Goal: Find specific page/section: Find specific page/section

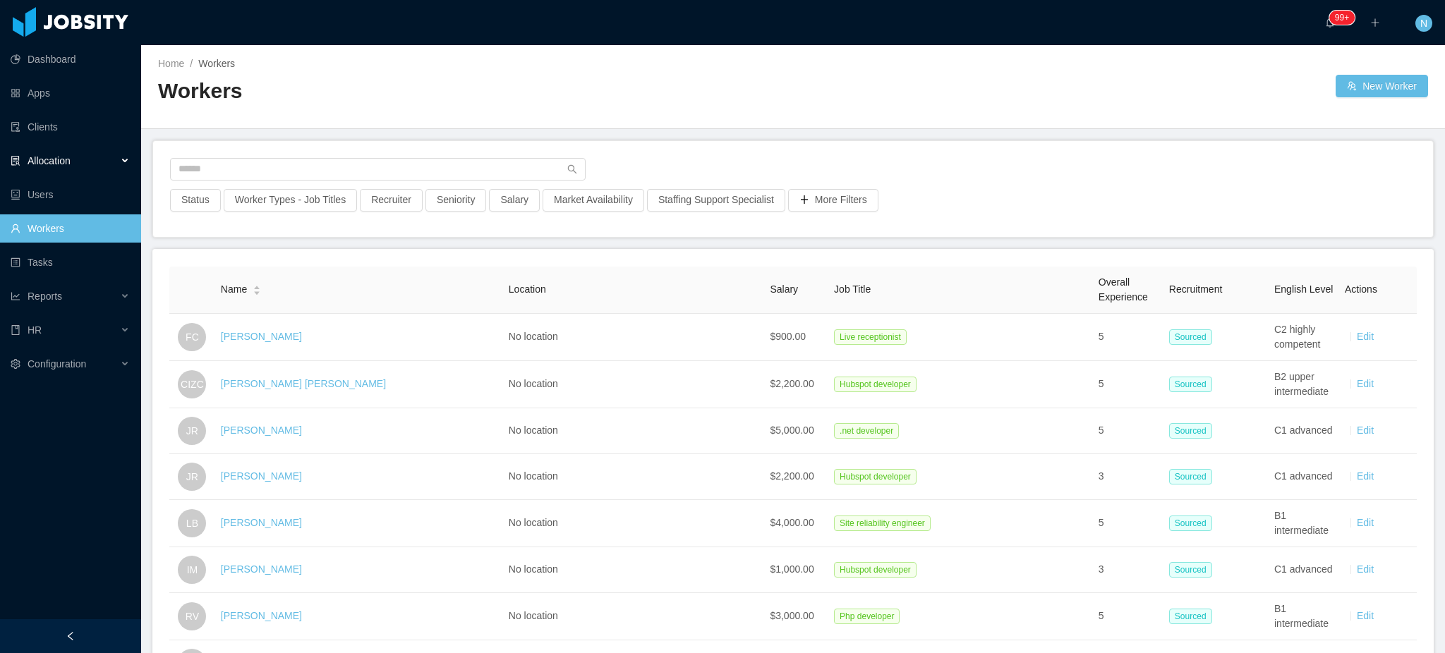
click at [77, 155] on div "Allocation" at bounding box center [70, 161] width 141 height 28
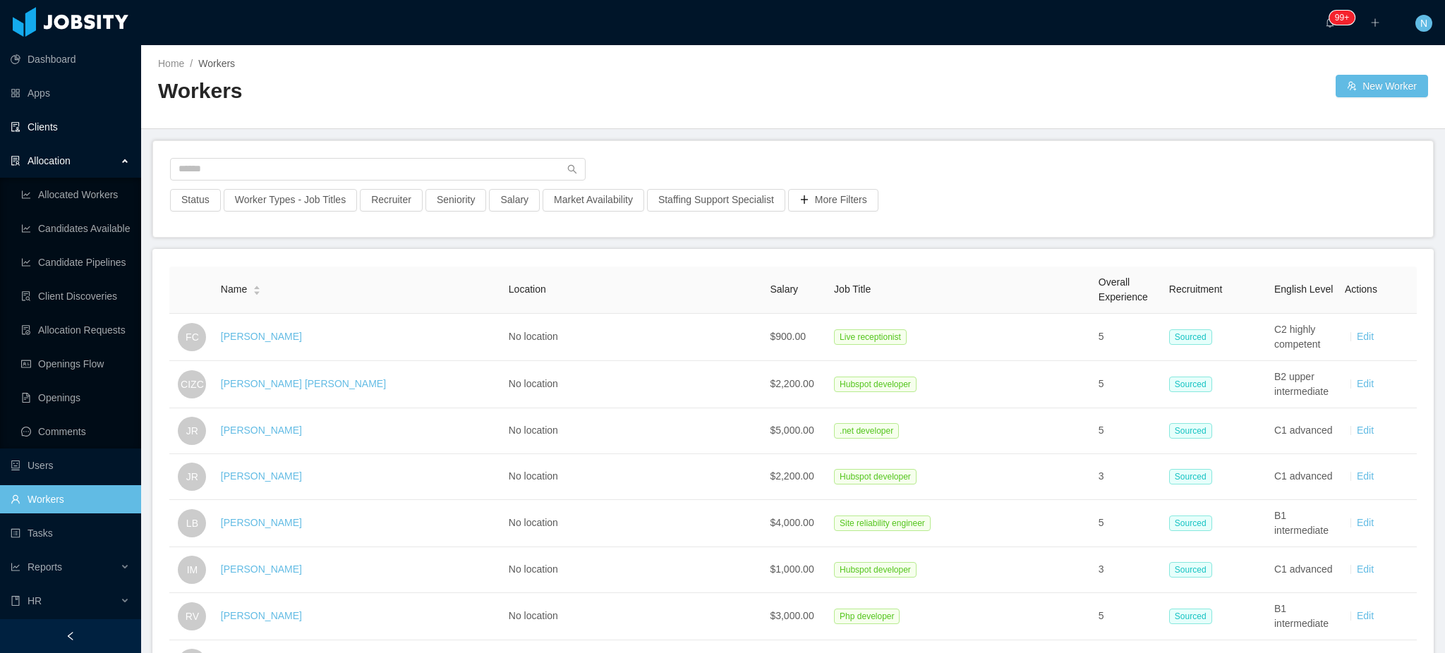
click at [73, 116] on link "Clients" at bounding box center [70, 127] width 119 height 28
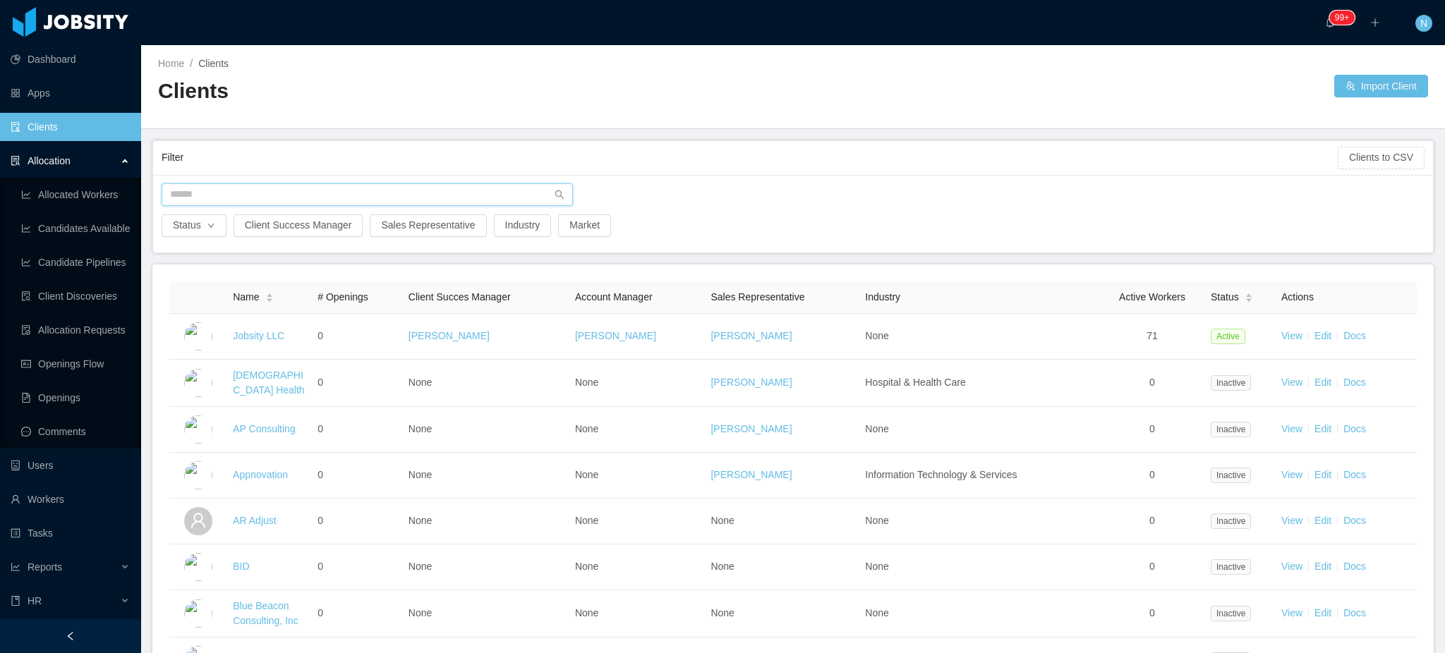
click at [260, 189] on input "text" at bounding box center [367, 194] width 411 height 23
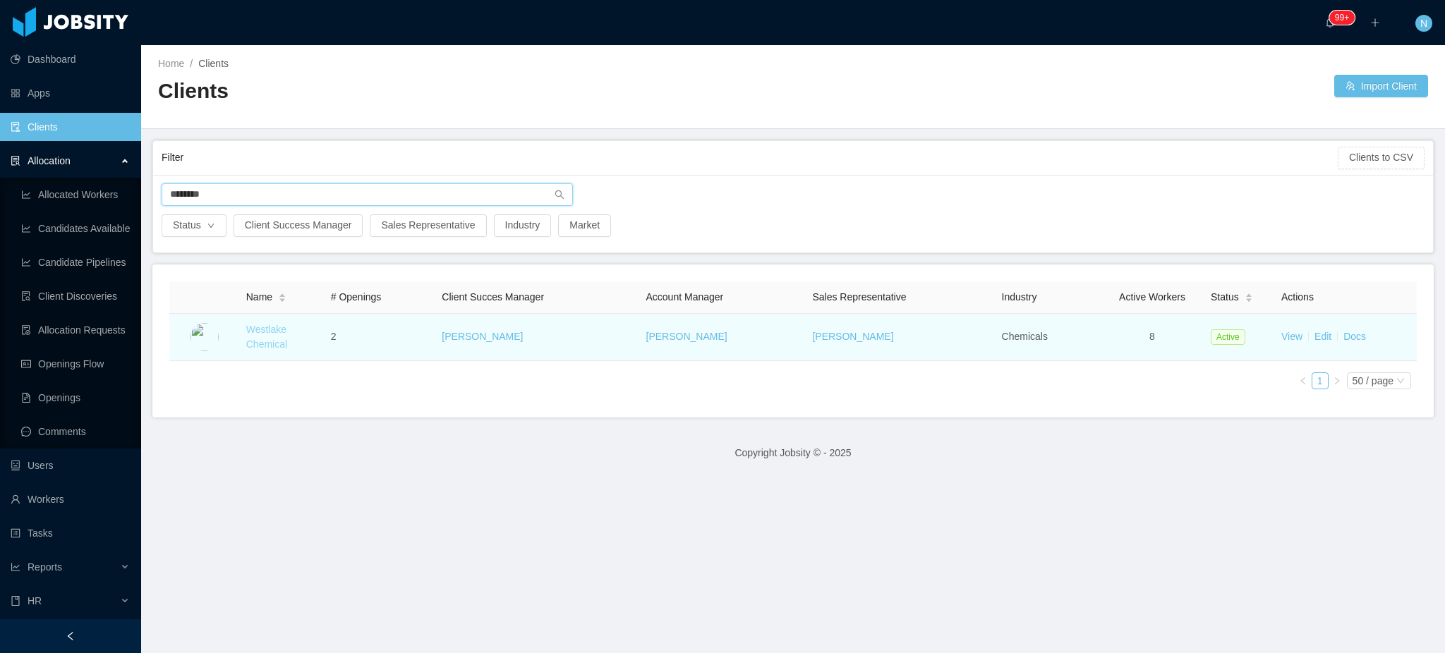
type input "********"
click at [272, 350] on link "Westlake Chemical" at bounding box center [266, 337] width 41 height 26
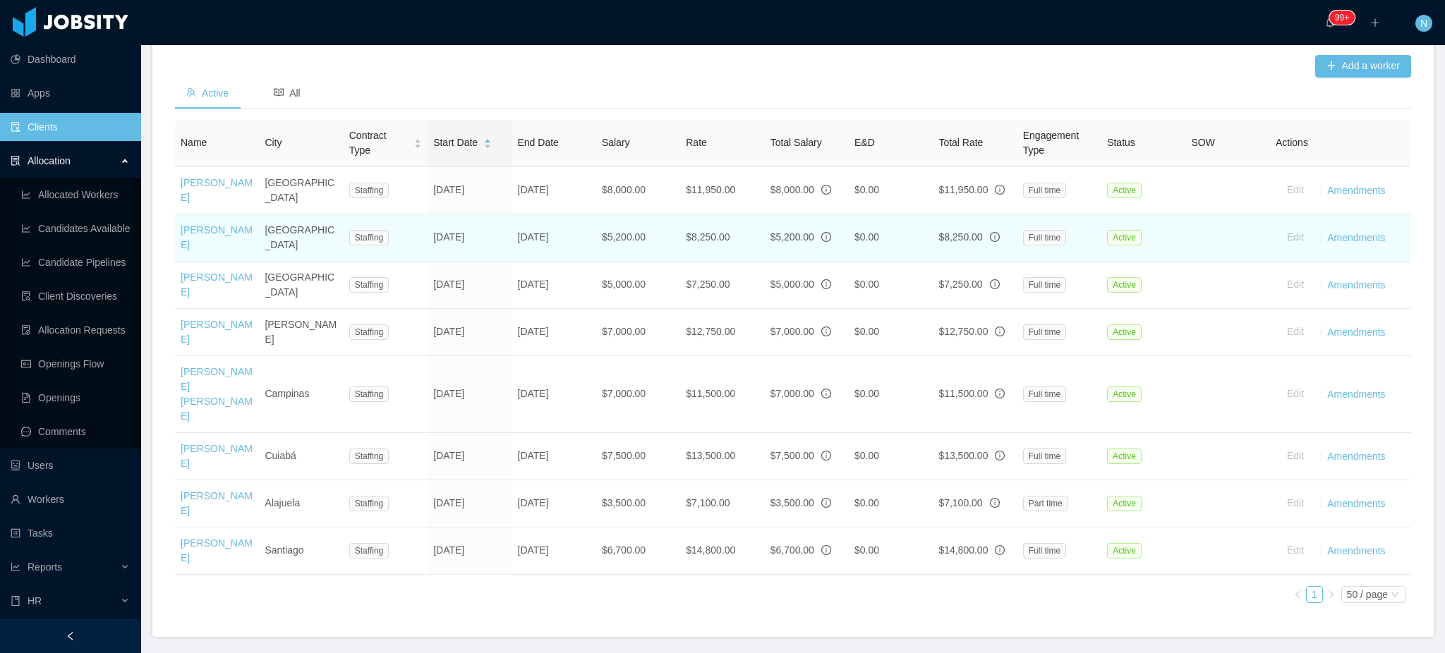
scroll to position [475, 0]
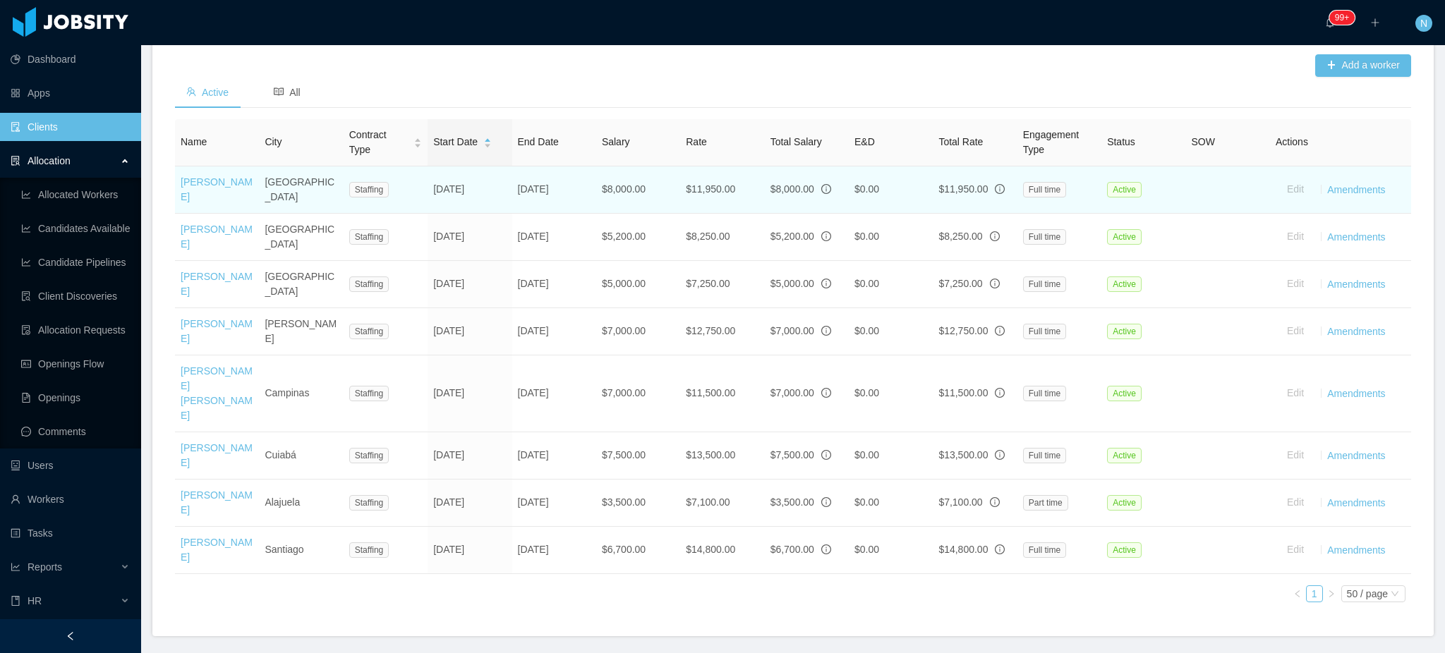
click at [286, 192] on td "[GEOGRAPHIC_DATA]" at bounding box center [301, 190] width 84 height 47
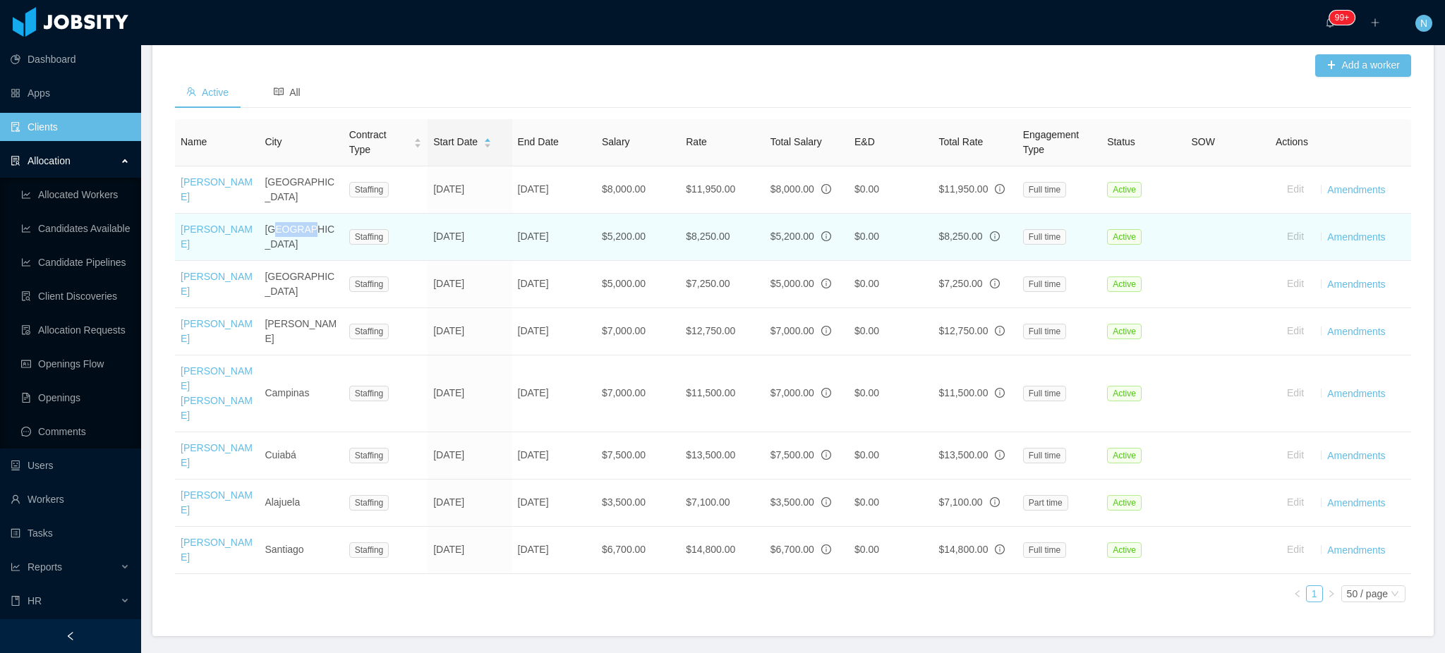
click at [296, 227] on td "[GEOGRAPHIC_DATA]" at bounding box center [301, 237] width 84 height 47
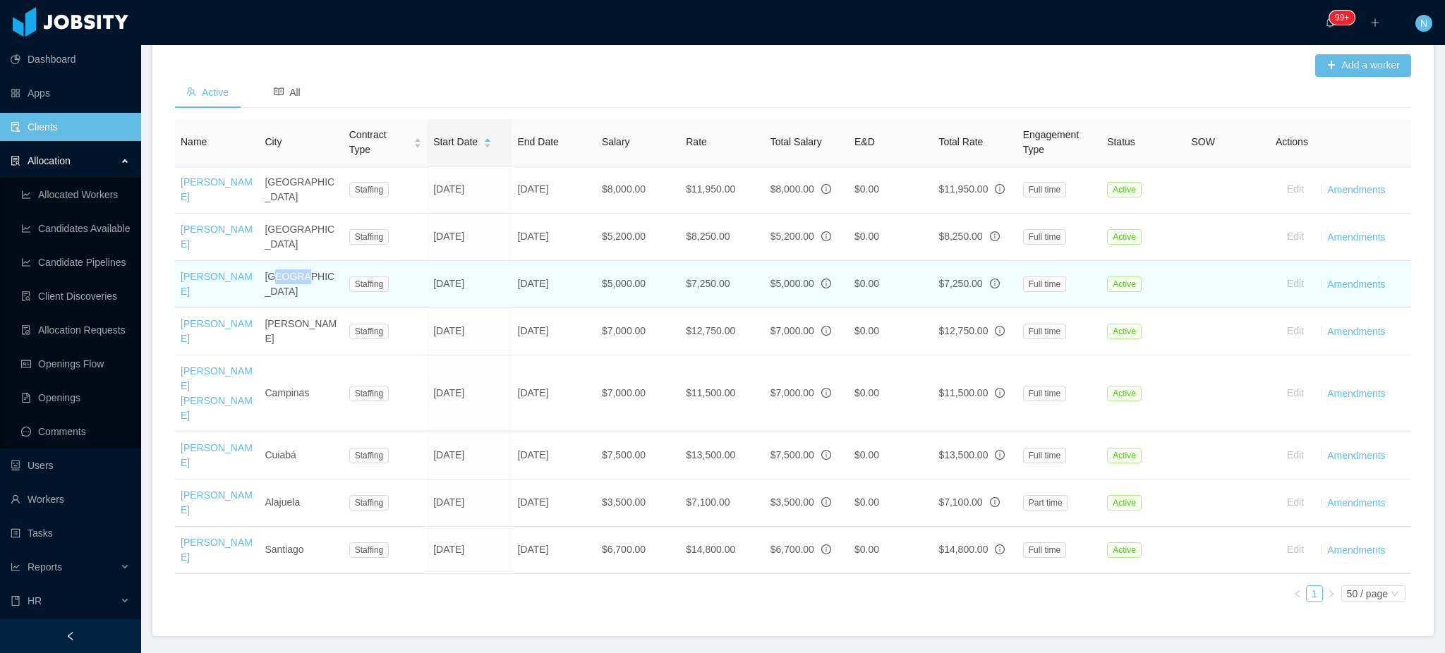
drag, startPoint x: 275, startPoint y: 263, endPoint x: 297, endPoint y: 268, distance: 22.6
click at [297, 268] on td "[GEOGRAPHIC_DATA]" at bounding box center [301, 284] width 84 height 47
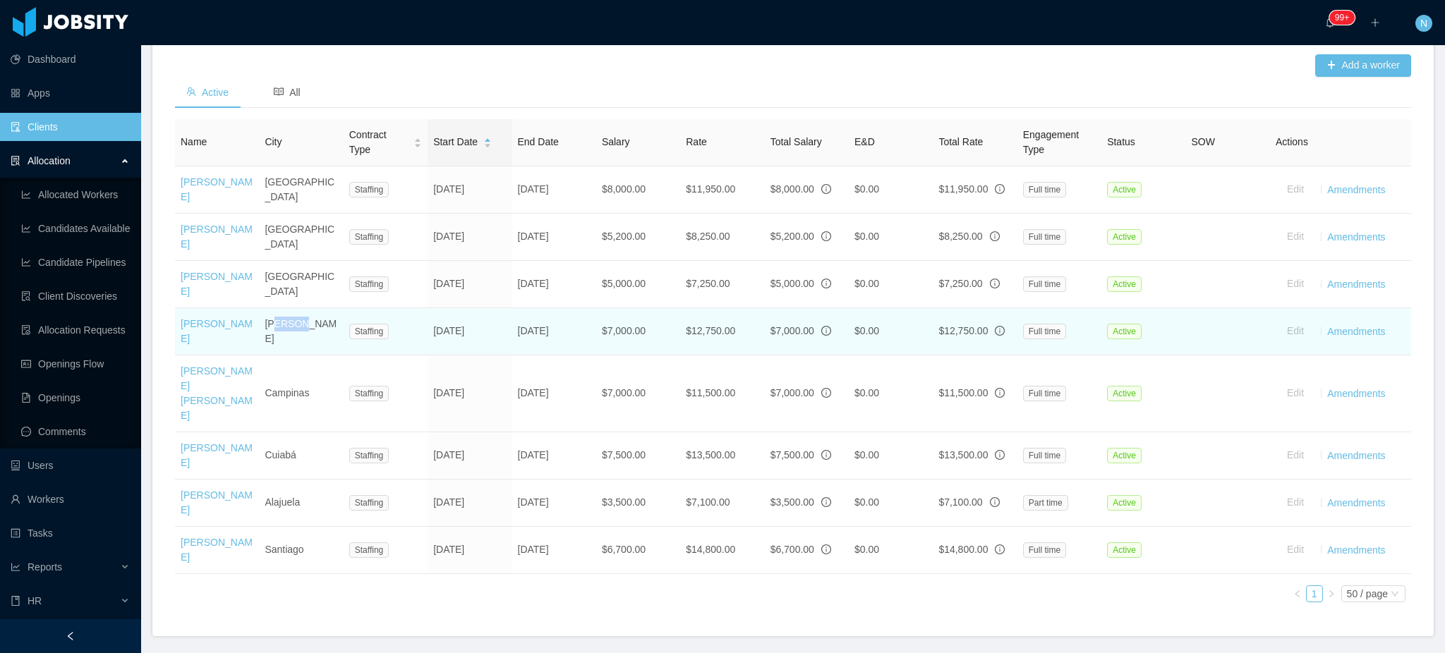
drag, startPoint x: 273, startPoint y: 309, endPoint x: 298, endPoint y: 309, distance: 24.7
click at [298, 309] on td "[PERSON_NAME]" at bounding box center [301, 331] width 84 height 47
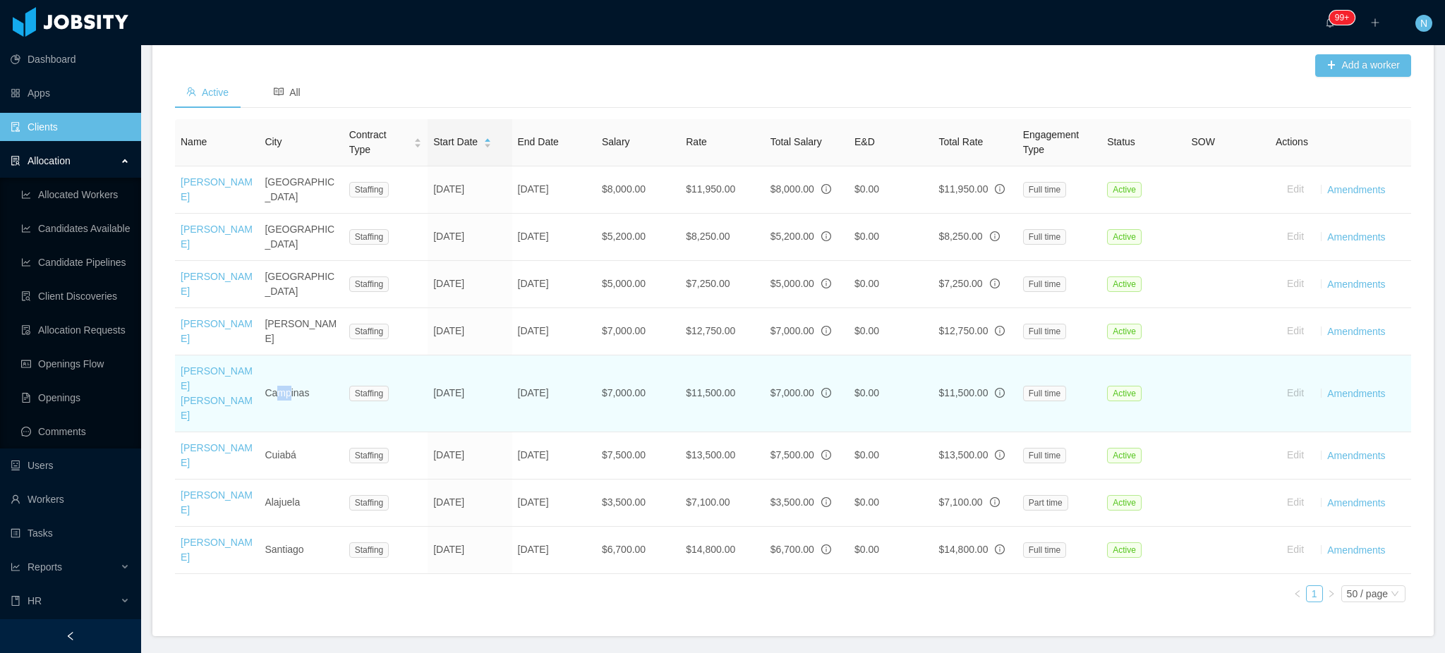
drag, startPoint x: 277, startPoint y: 356, endPoint x: 289, endPoint y: 358, distance: 12.9
click at [289, 358] on td "Campinas" at bounding box center [301, 394] width 84 height 77
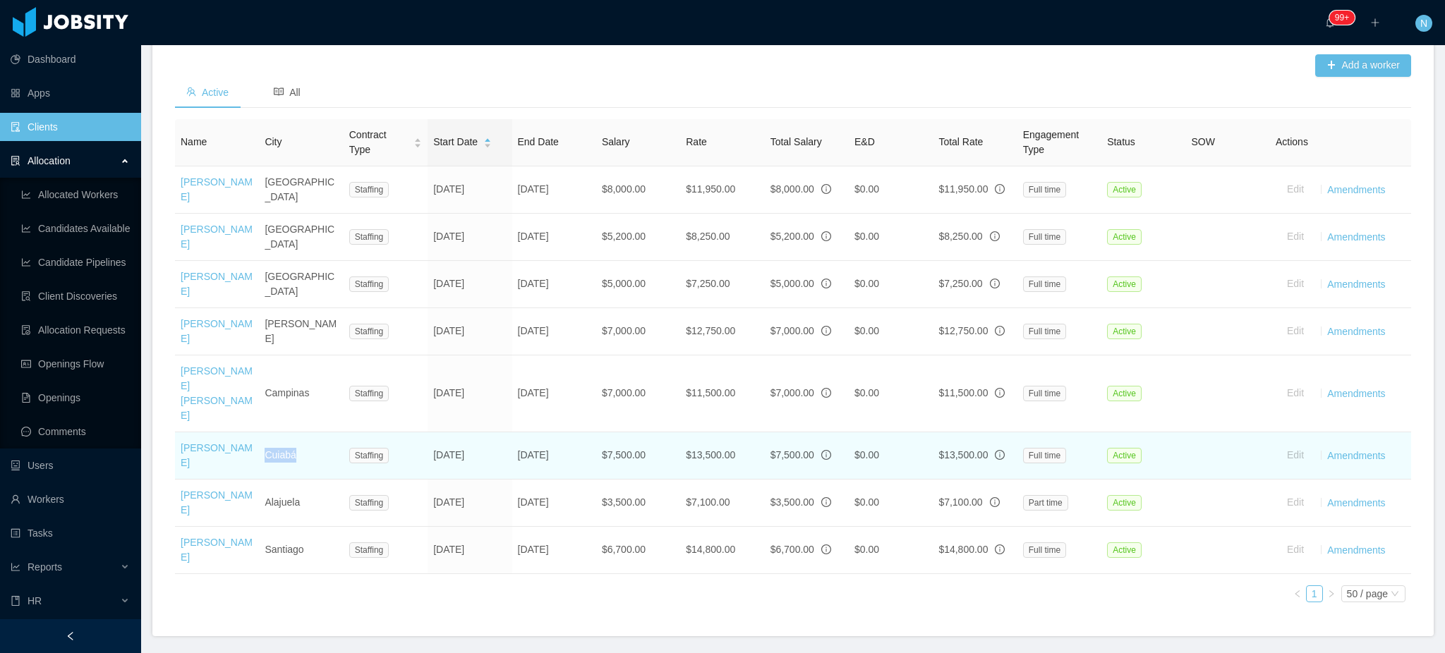
drag, startPoint x: 266, startPoint y: 405, endPoint x: 292, endPoint y: 412, distance: 27.0
click at [292, 433] on td "Cuiabá" at bounding box center [301, 456] width 84 height 47
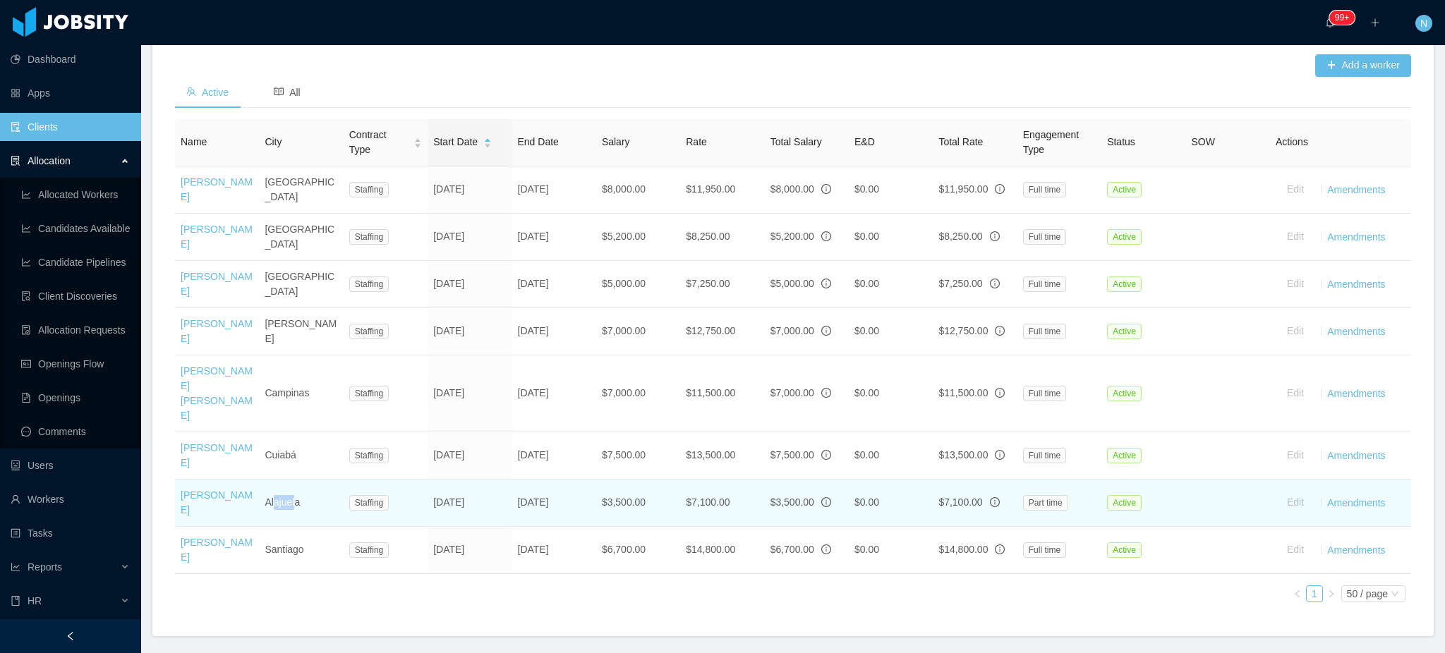
drag, startPoint x: 273, startPoint y: 447, endPoint x: 295, endPoint y: 452, distance: 22.3
click at [295, 480] on td "Alajuela" at bounding box center [301, 503] width 84 height 47
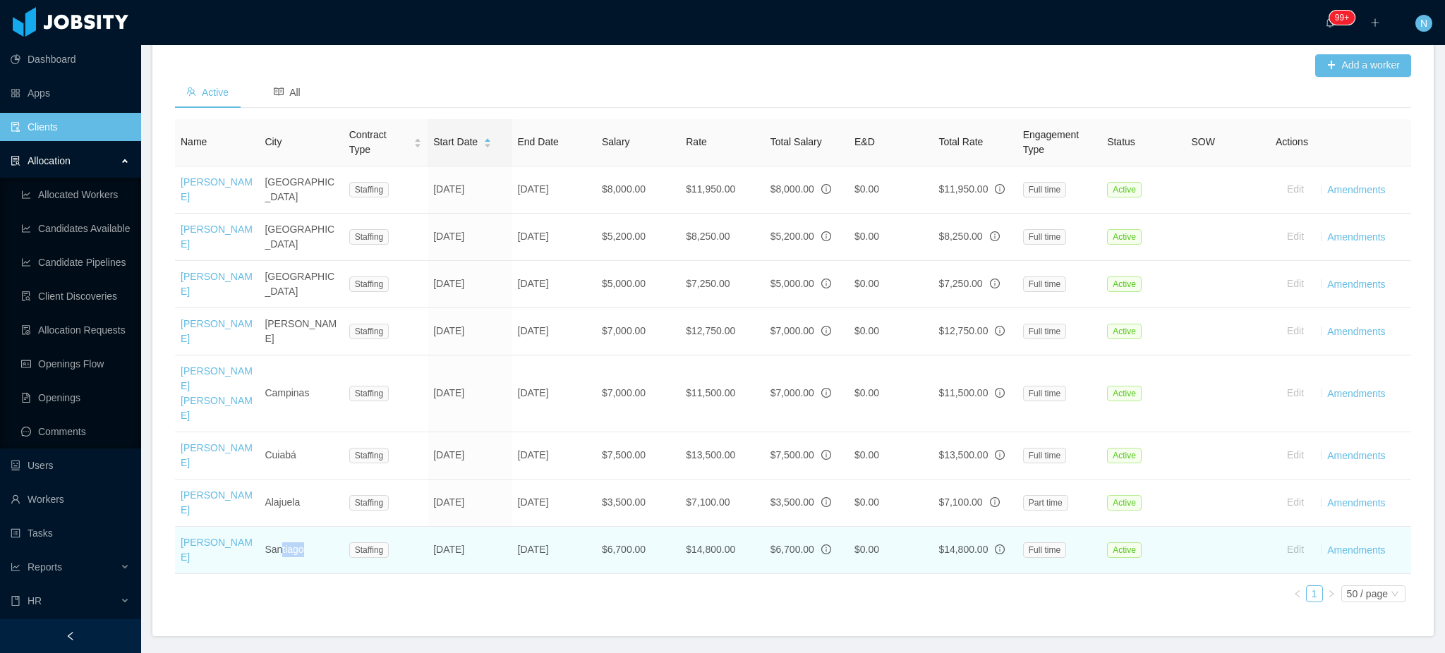
drag, startPoint x: 280, startPoint y: 494, endPoint x: 303, endPoint y: 502, distance: 24.8
click at [303, 527] on td "Santiago" at bounding box center [301, 550] width 84 height 47
click at [291, 527] on td "Santiago" at bounding box center [301, 550] width 84 height 47
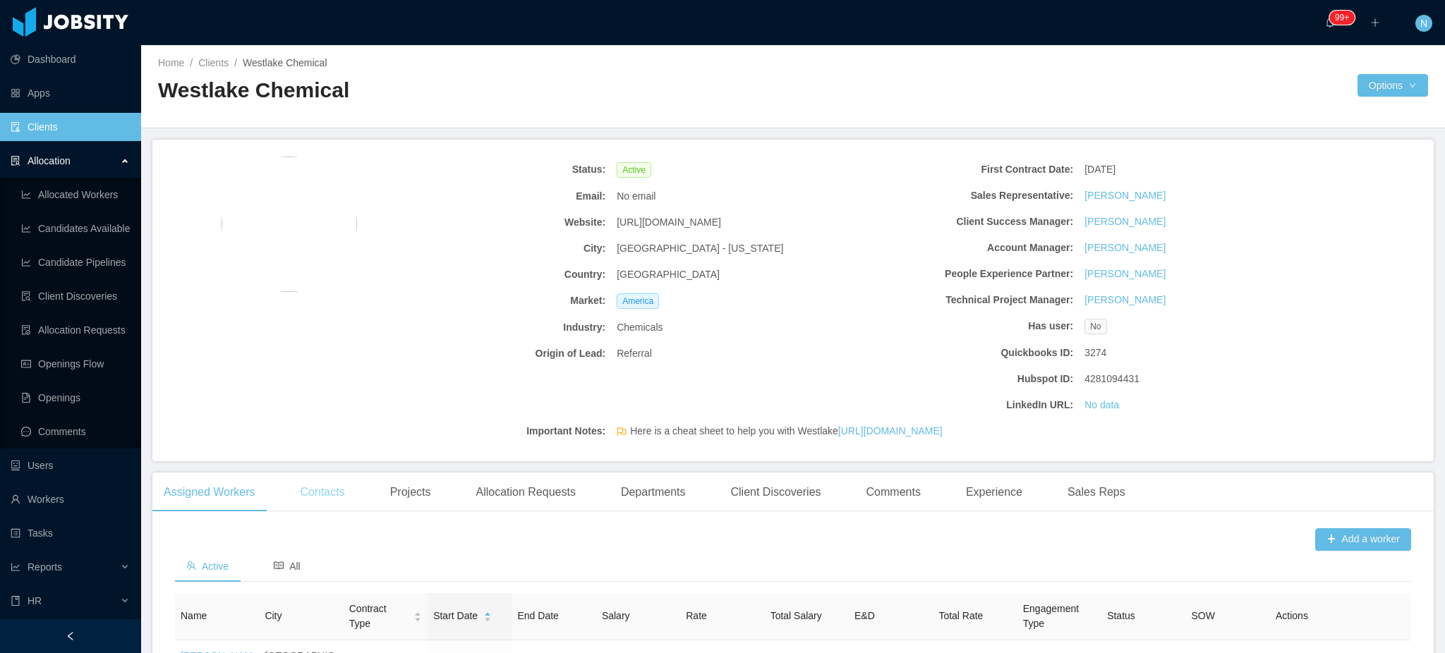
scroll to position [0, 0]
click at [845, 430] on link "[URL][DOMAIN_NAME]" at bounding box center [890, 431] width 104 height 11
